Goal: Information Seeking & Learning: Learn about a topic

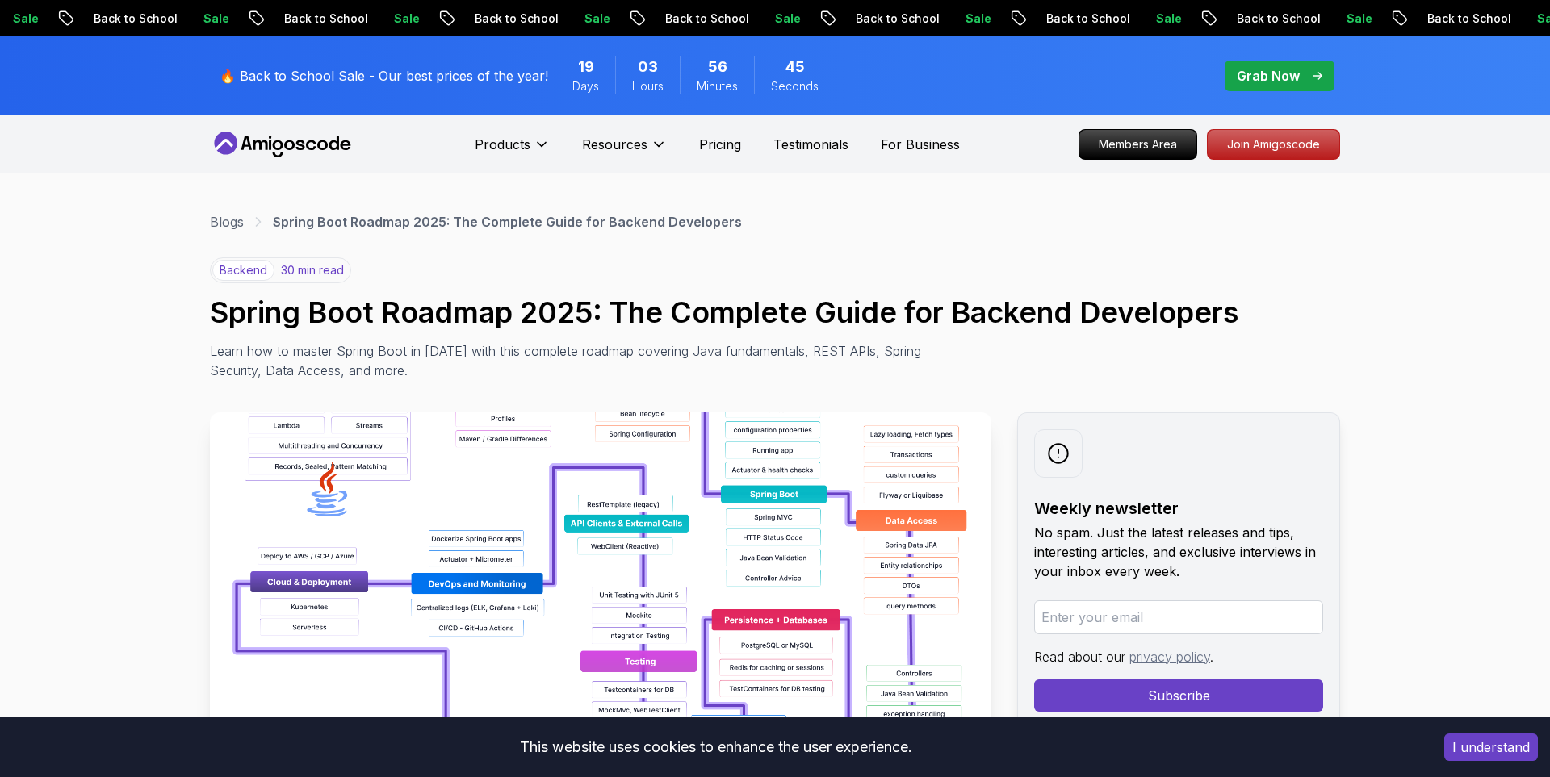
scroll to position [410, 0]
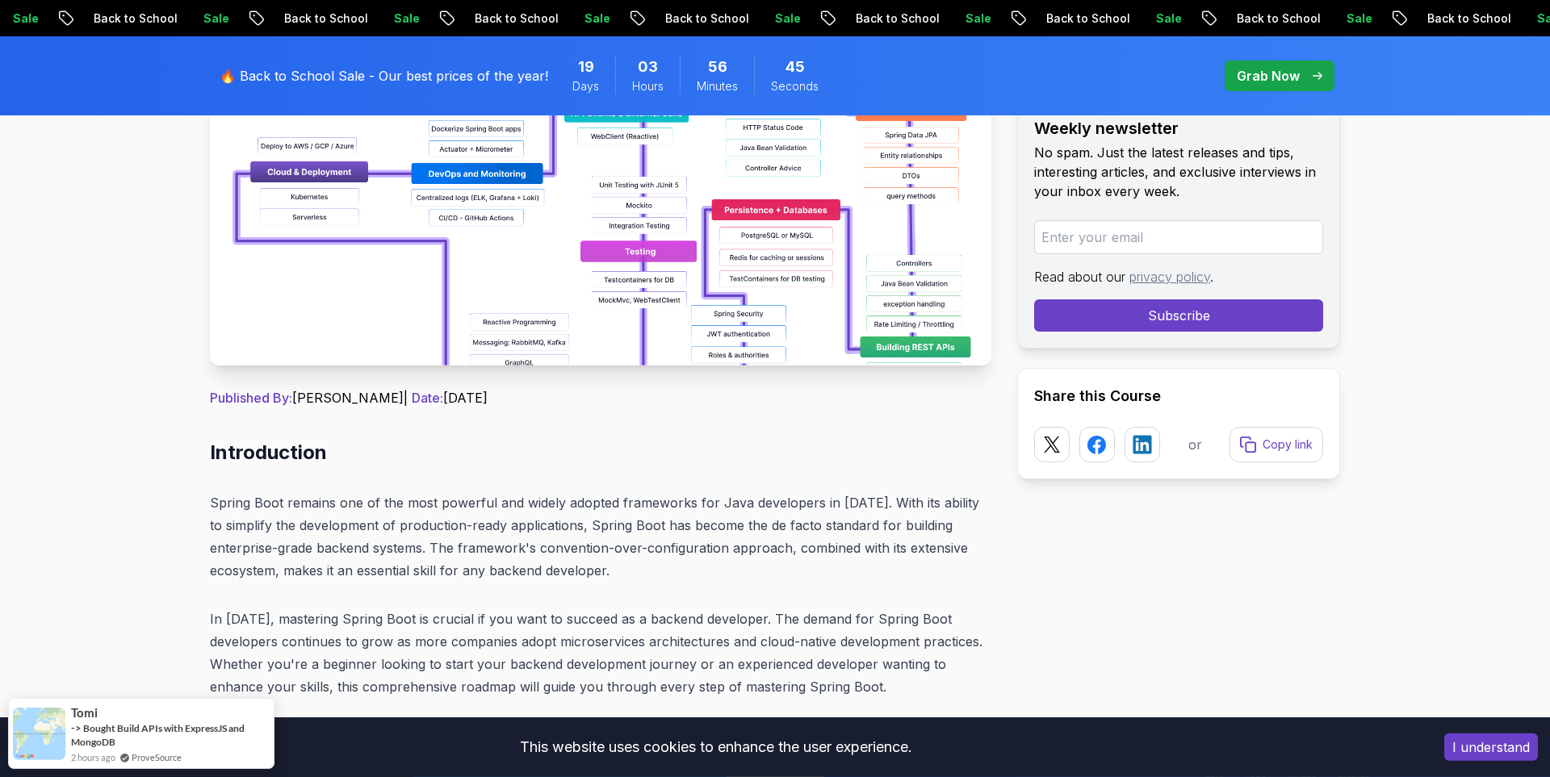
click at [429, 246] on img at bounding box center [600, 183] width 781 height 363
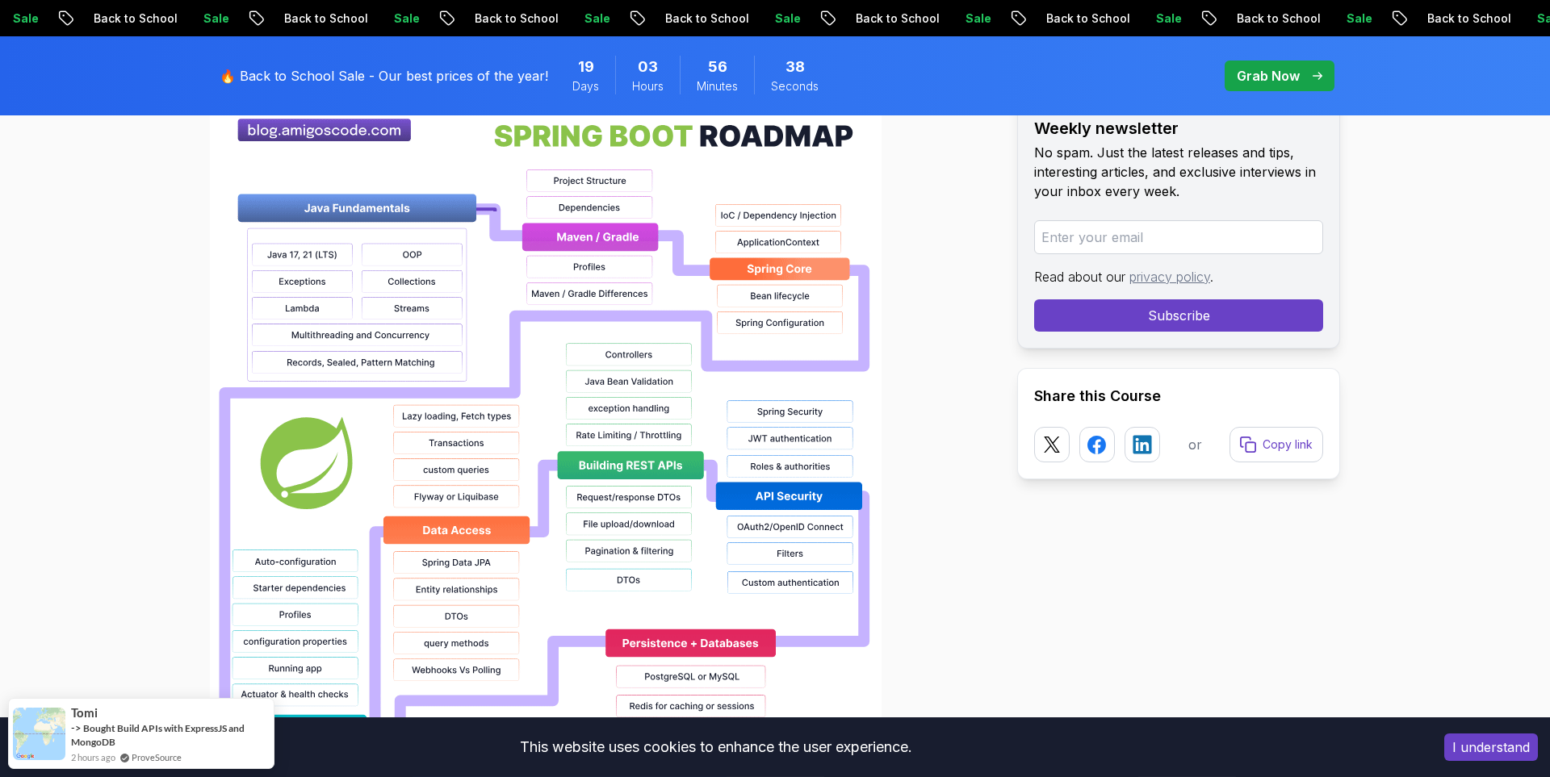
scroll to position [1221, 0]
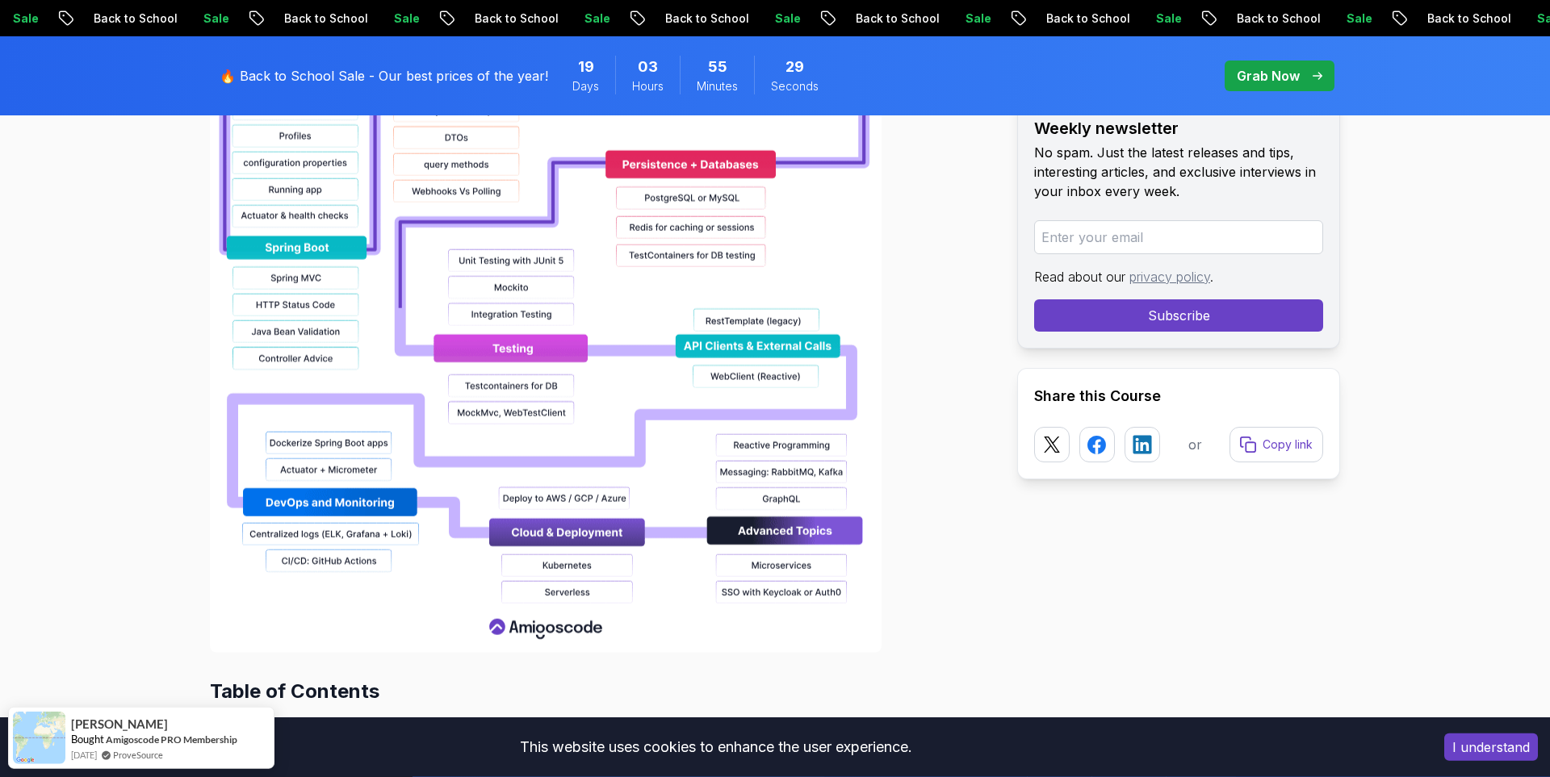
scroll to position [1695, 0]
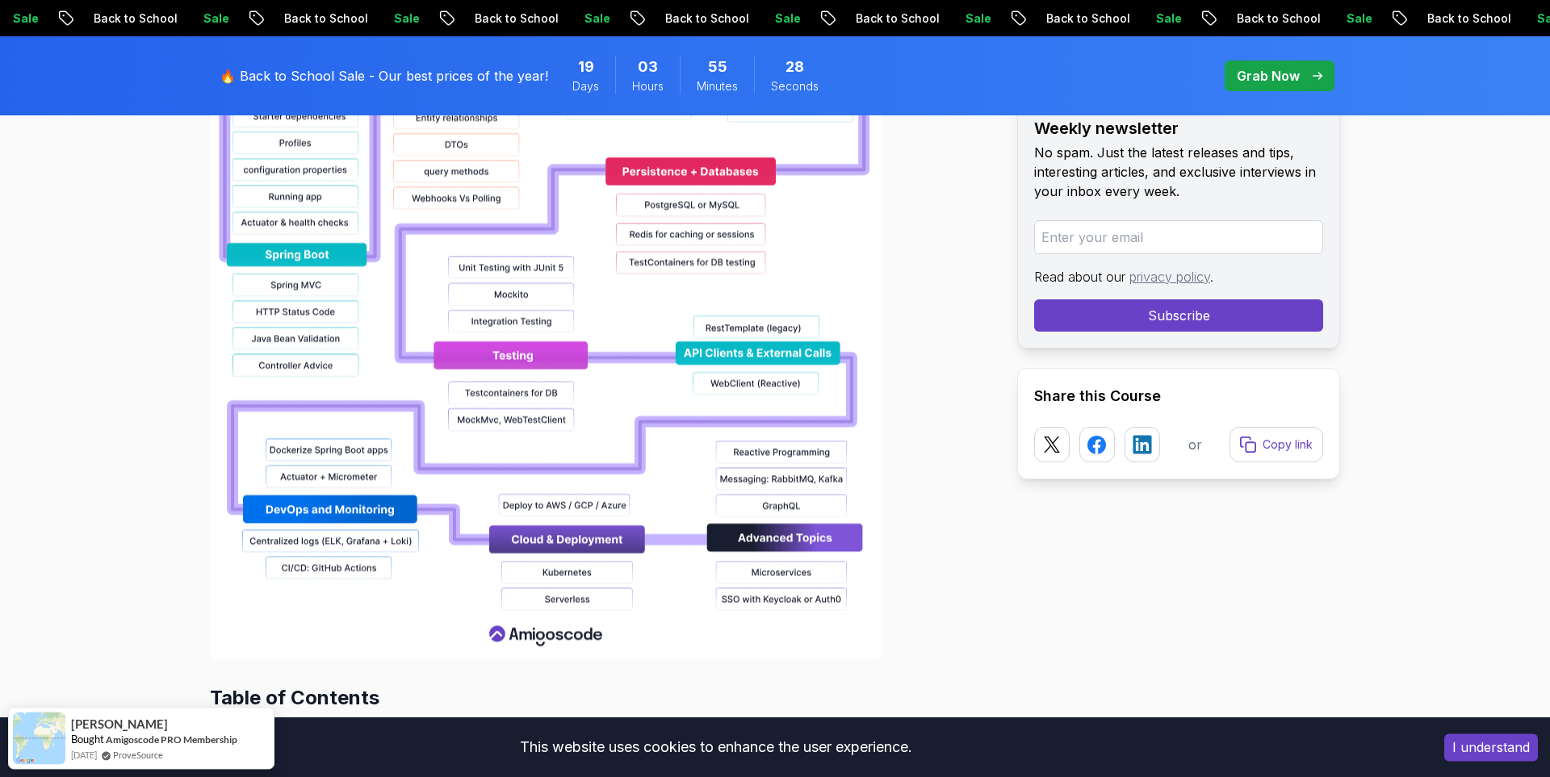
click at [284, 225] on img at bounding box center [546, 142] width 672 height 1033
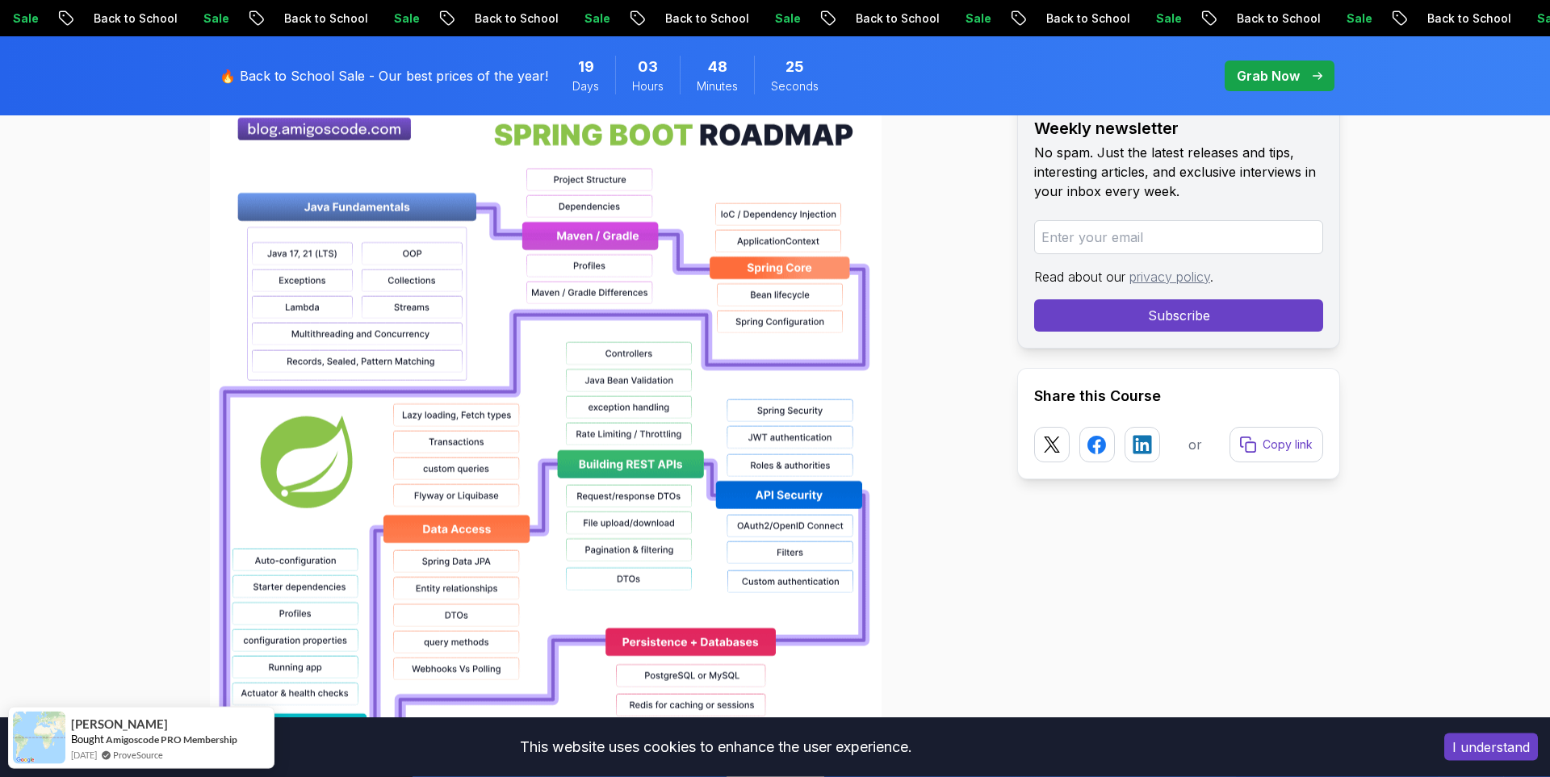
scroll to position [1221, 0]
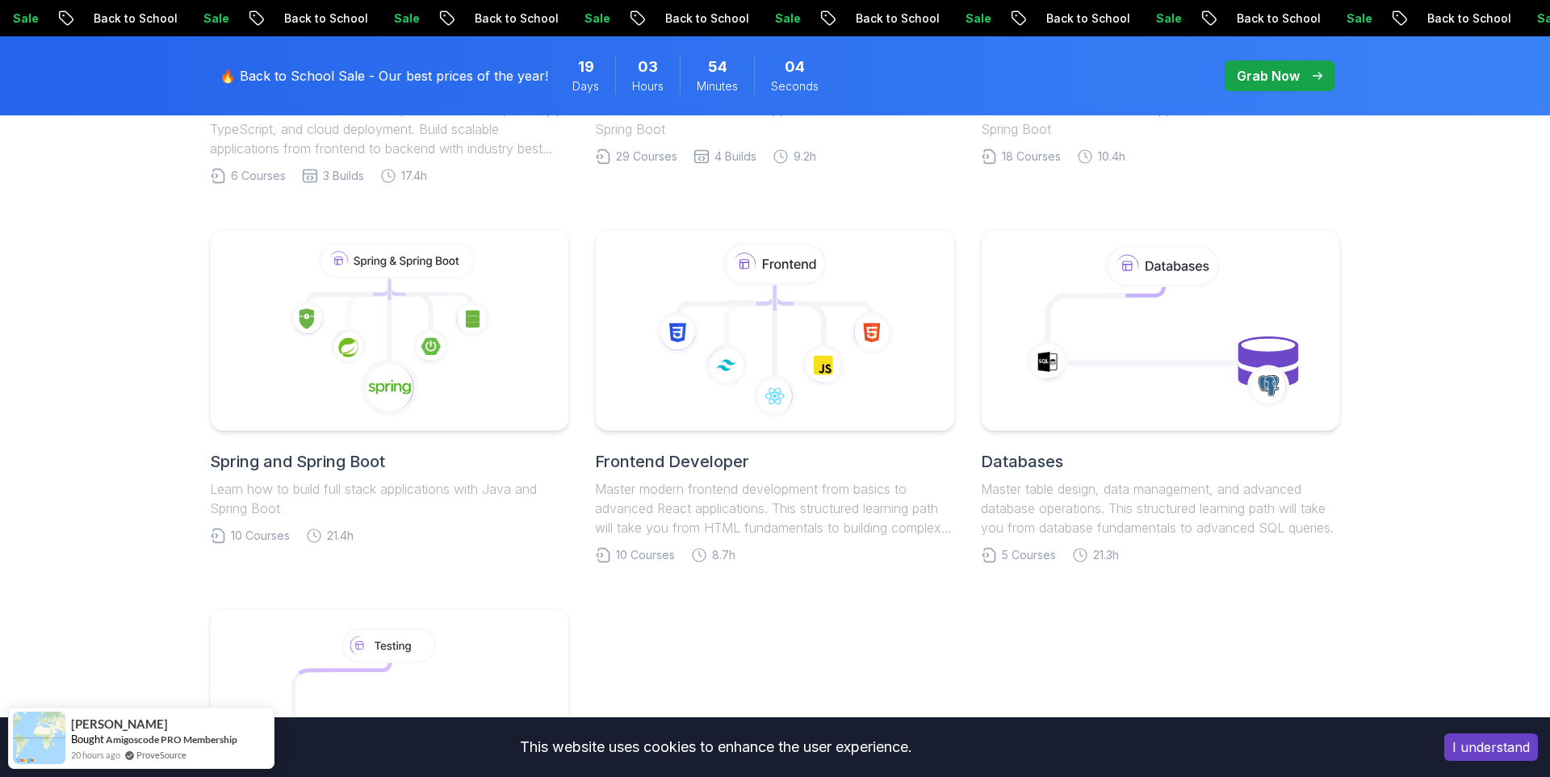
scroll to position [698, 0]
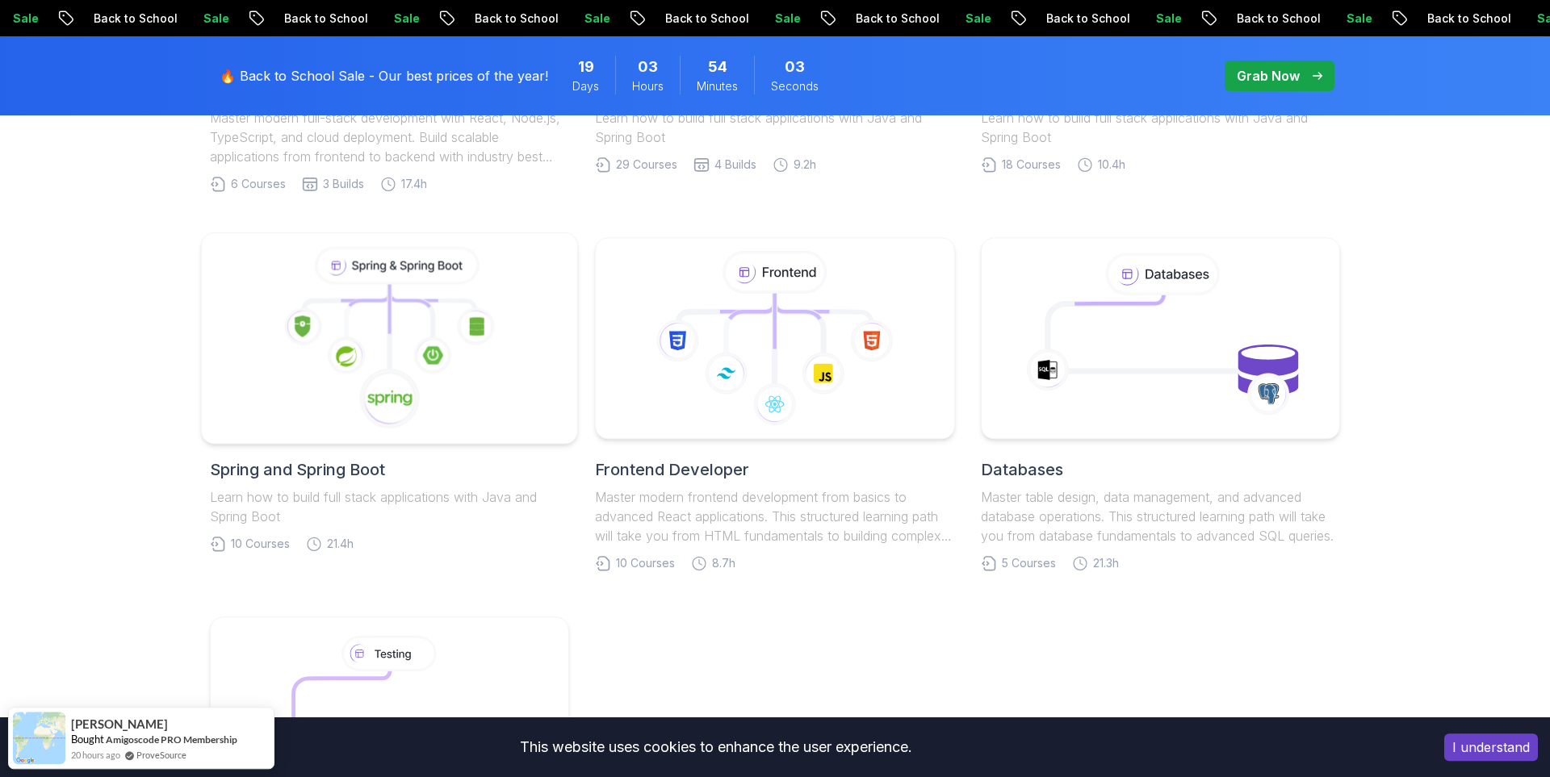
click at [507, 422] on icon at bounding box center [390, 338] width 349 height 183
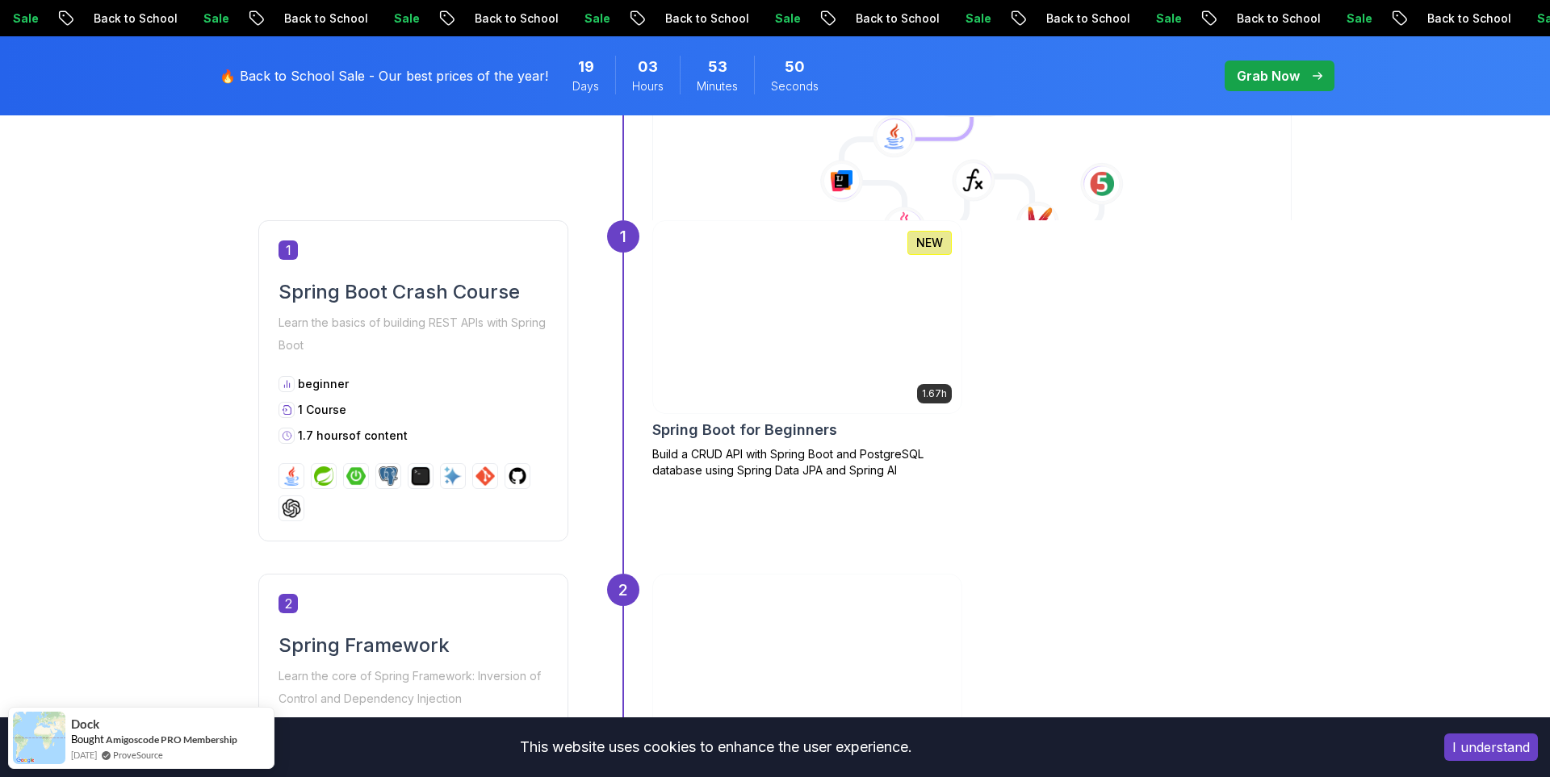
scroll to position [804, 0]
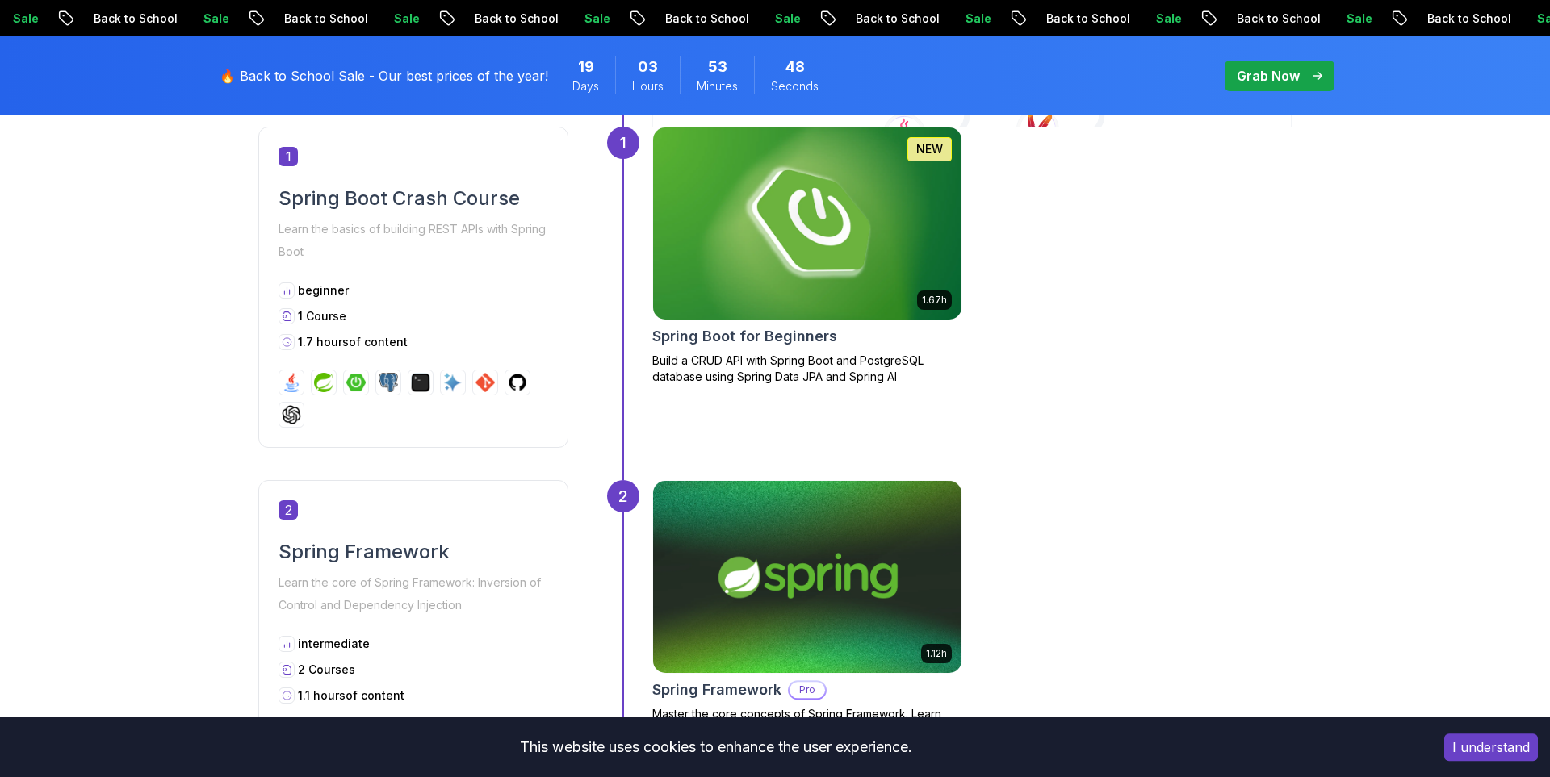
click at [331, 187] on h2 "Spring Boot Crash Course" at bounding box center [414, 199] width 270 height 26
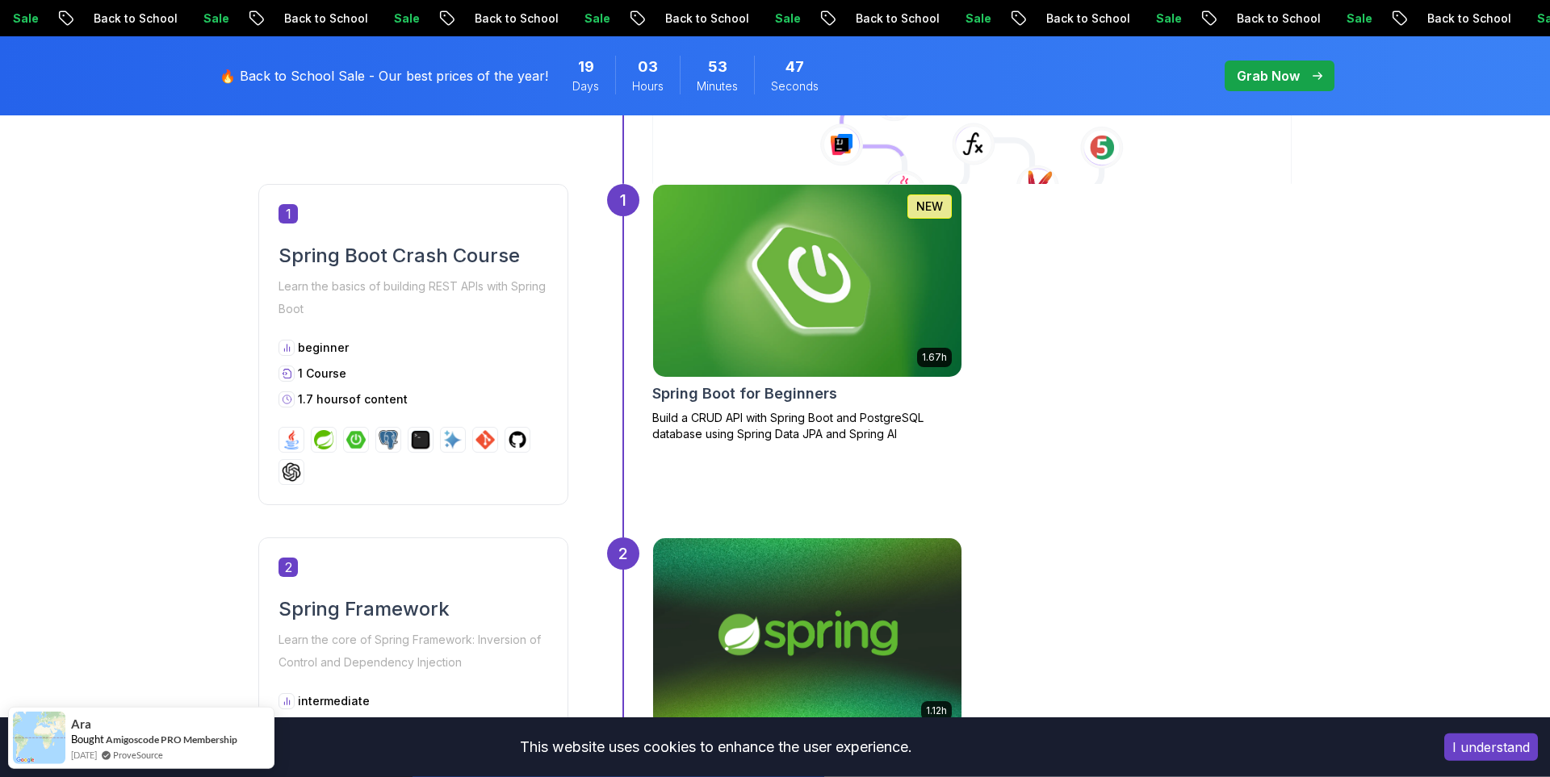
scroll to position [744, 0]
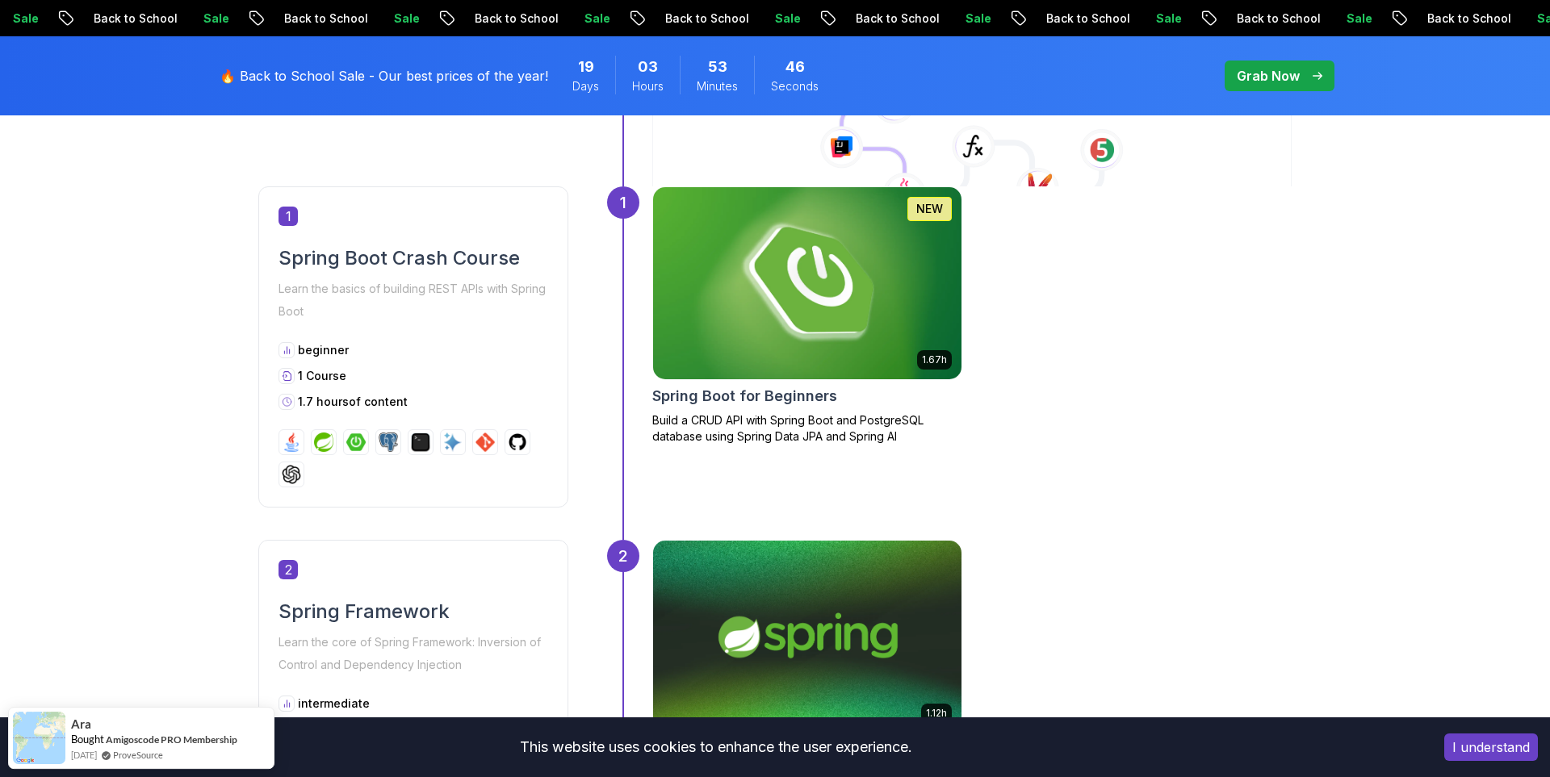
click at [794, 379] on img at bounding box center [807, 283] width 324 height 202
